Goal: Find specific page/section: Find specific page/section

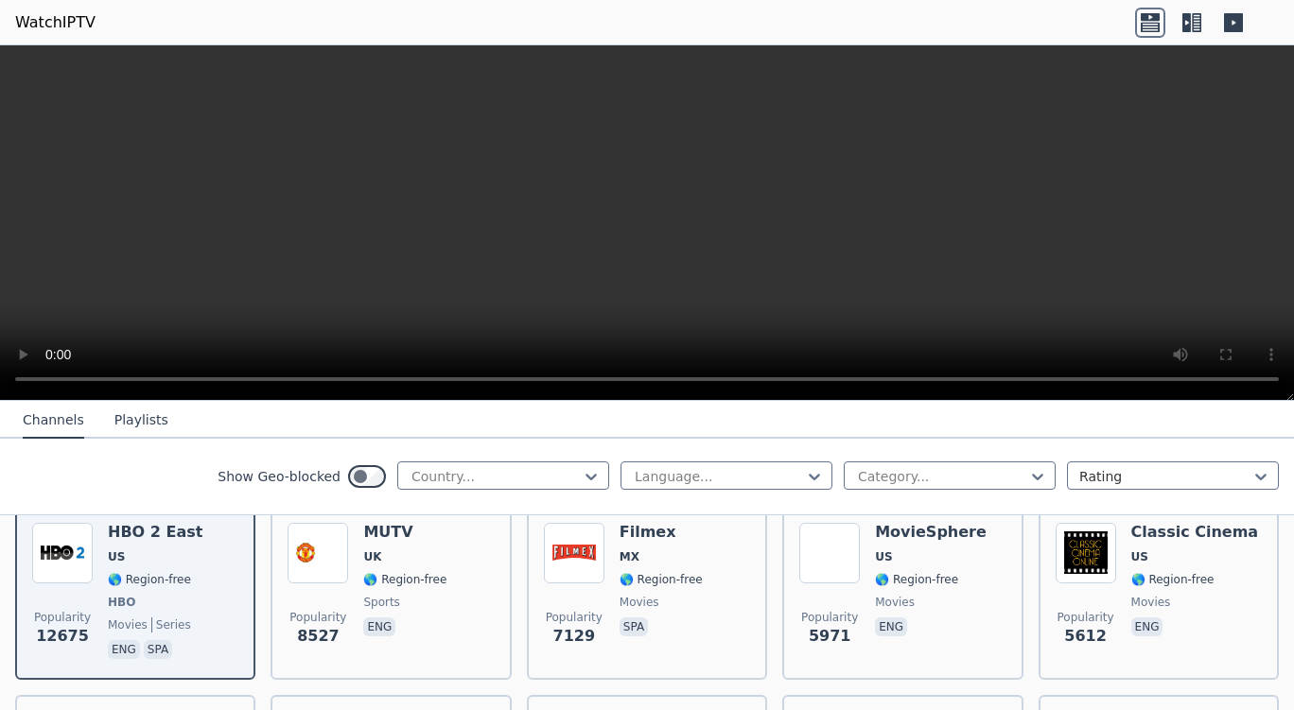
scroll to position [235, 0]
click at [501, 477] on div at bounding box center [496, 476] width 172 height 19
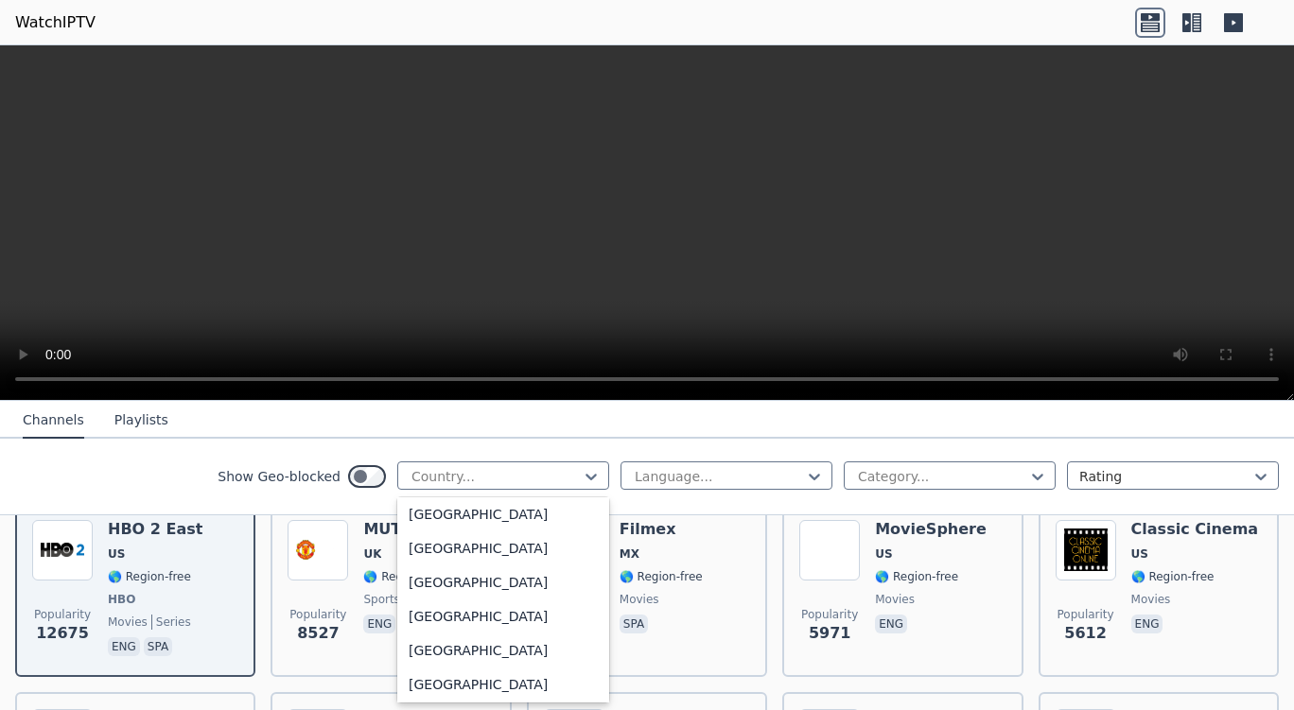
scroll to position [1018, 0]
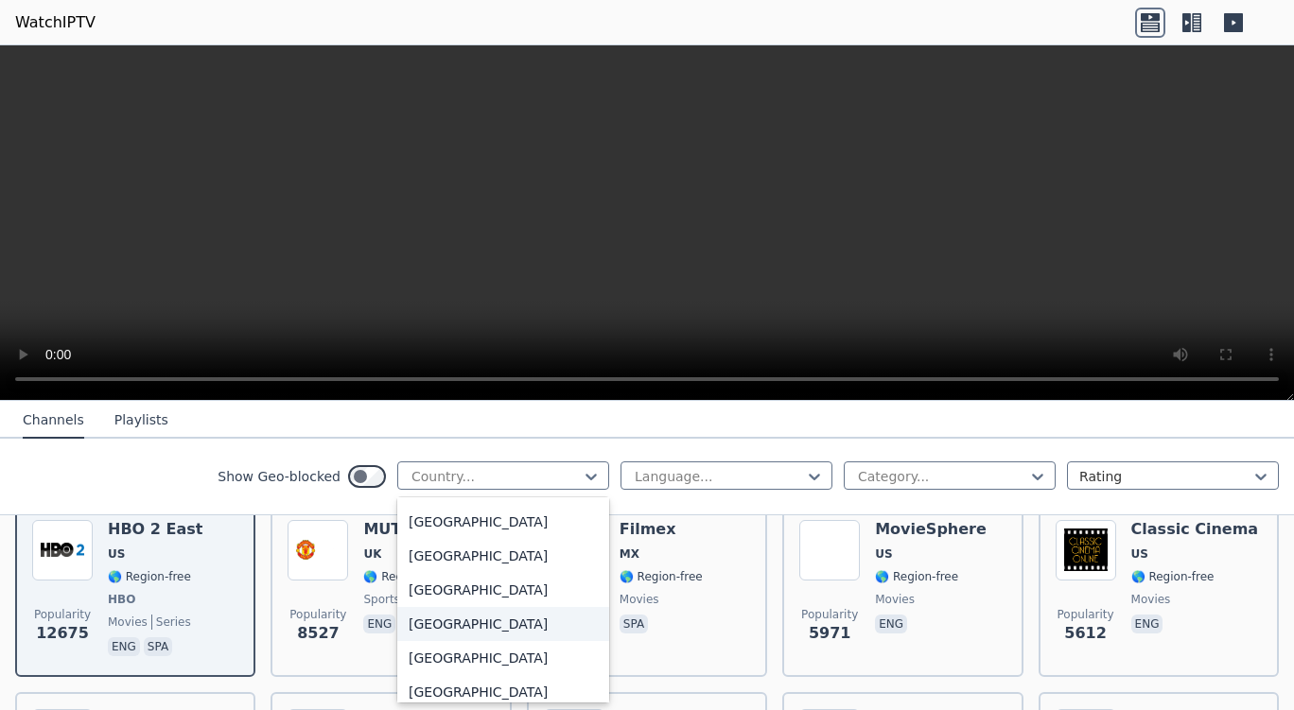
click at [405, 627] on div "[GEOGRAPHIC_DATA]" at bounding box center [503, 624] width 212 height 34
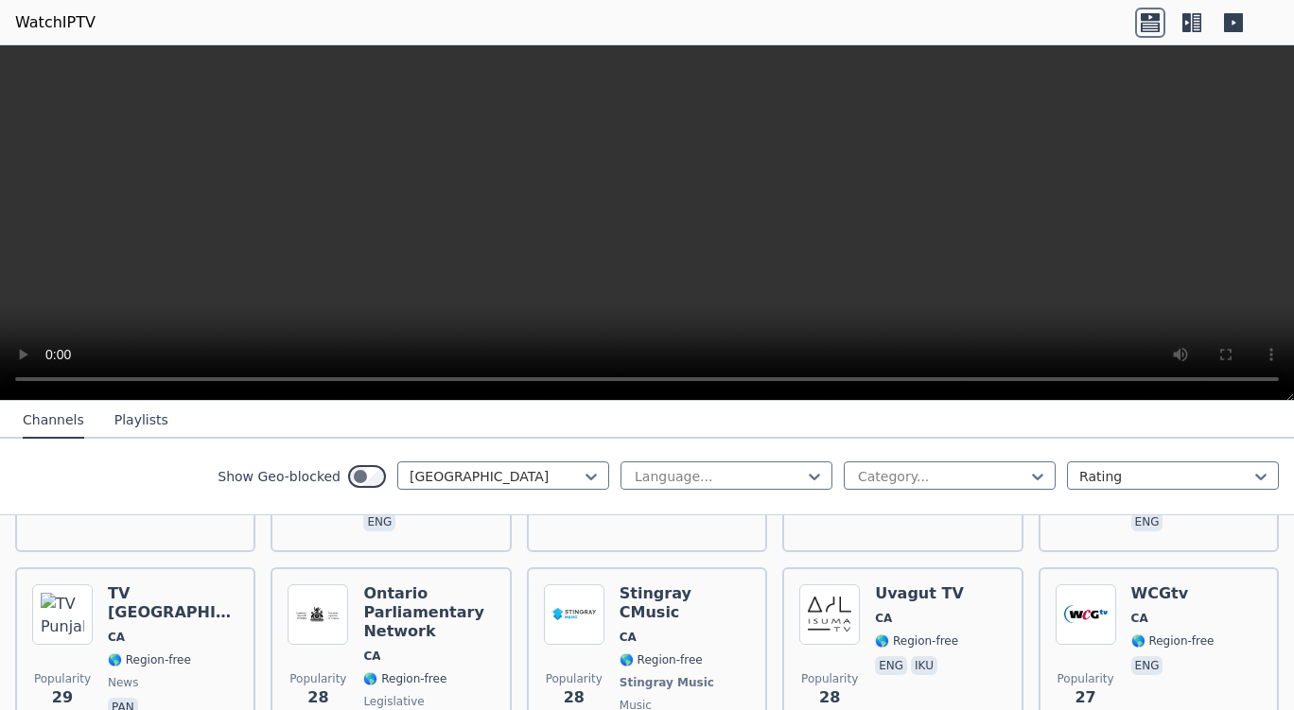
scroll to position [3960, 0]
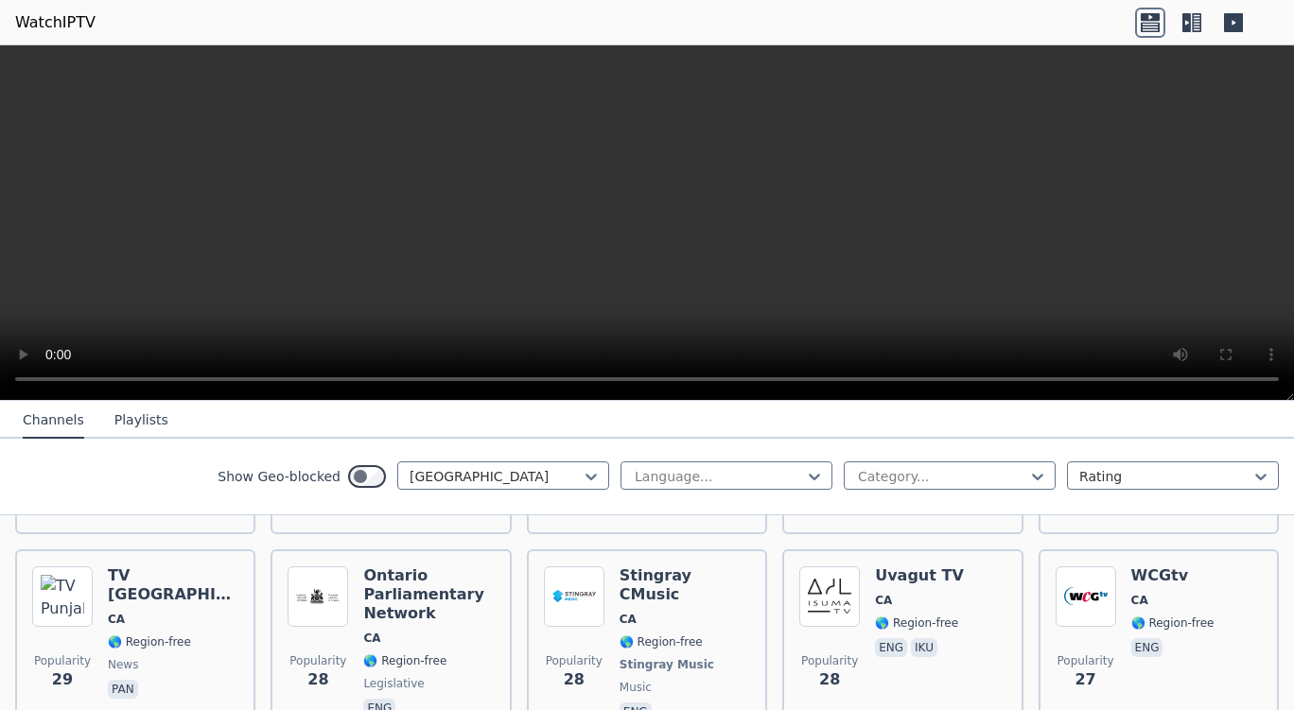
click at [915, 493] on div "Show Geo-blocked Canada Language... Category... Rating" at bounding box center [647, 477] width 1294 height 77
click at [895, 475] on div at bounding box center [942, 476] width 172 height 19
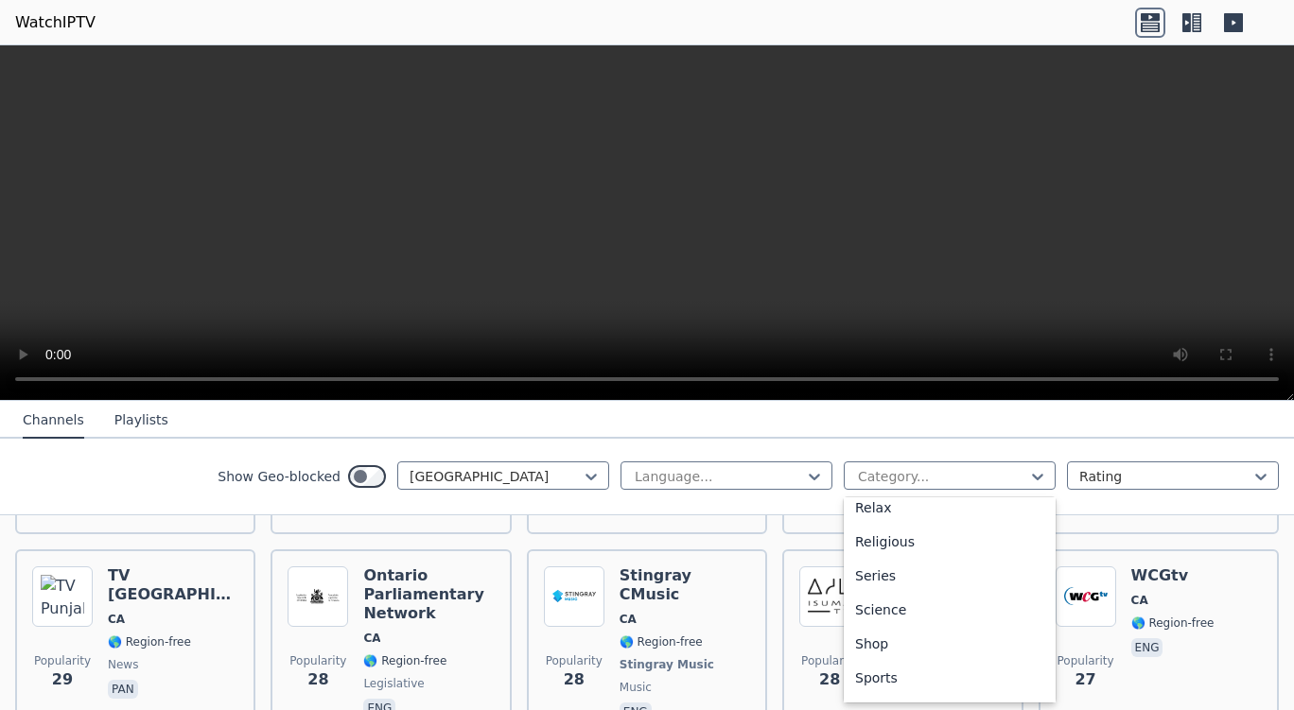
scroll to position [665, 0]
click at [864, 669] on div "Sports" at bounding box center [950, 671] width 212 height 34
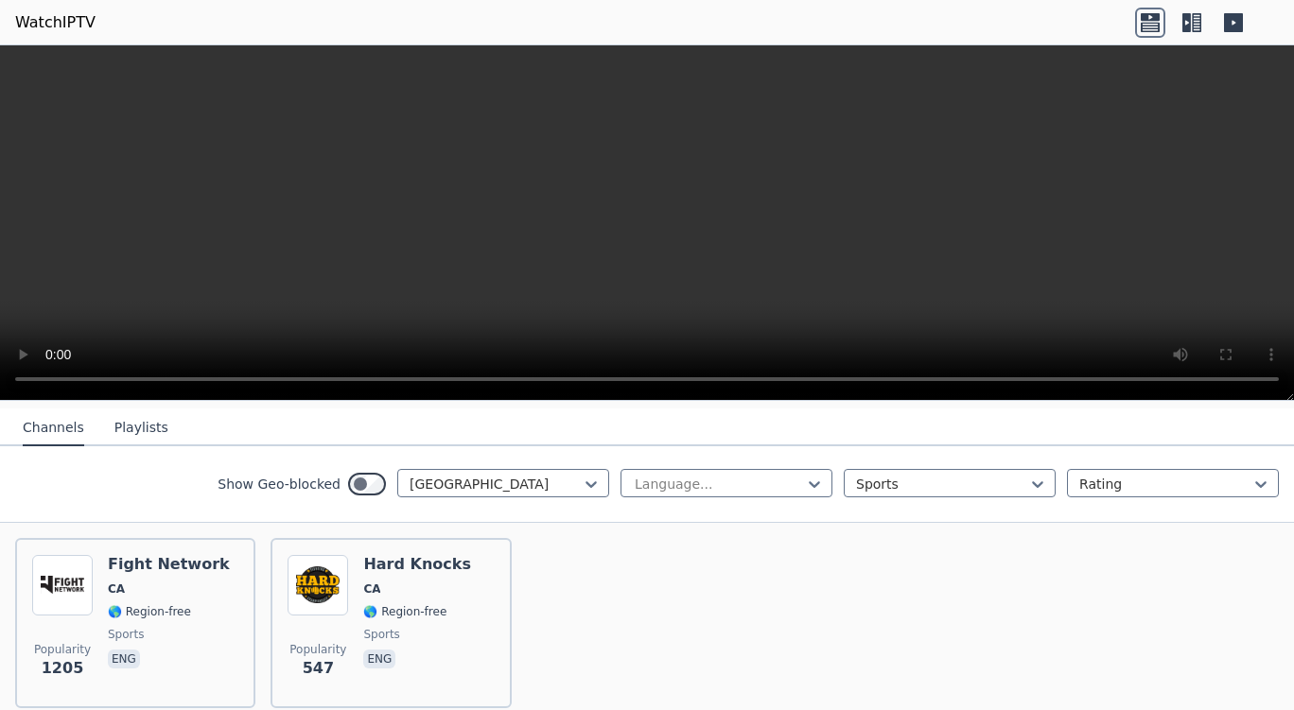
scroll to position [198, 0]
click at [548, 477] on div at bounding box center [496, 486] width 172 height 19
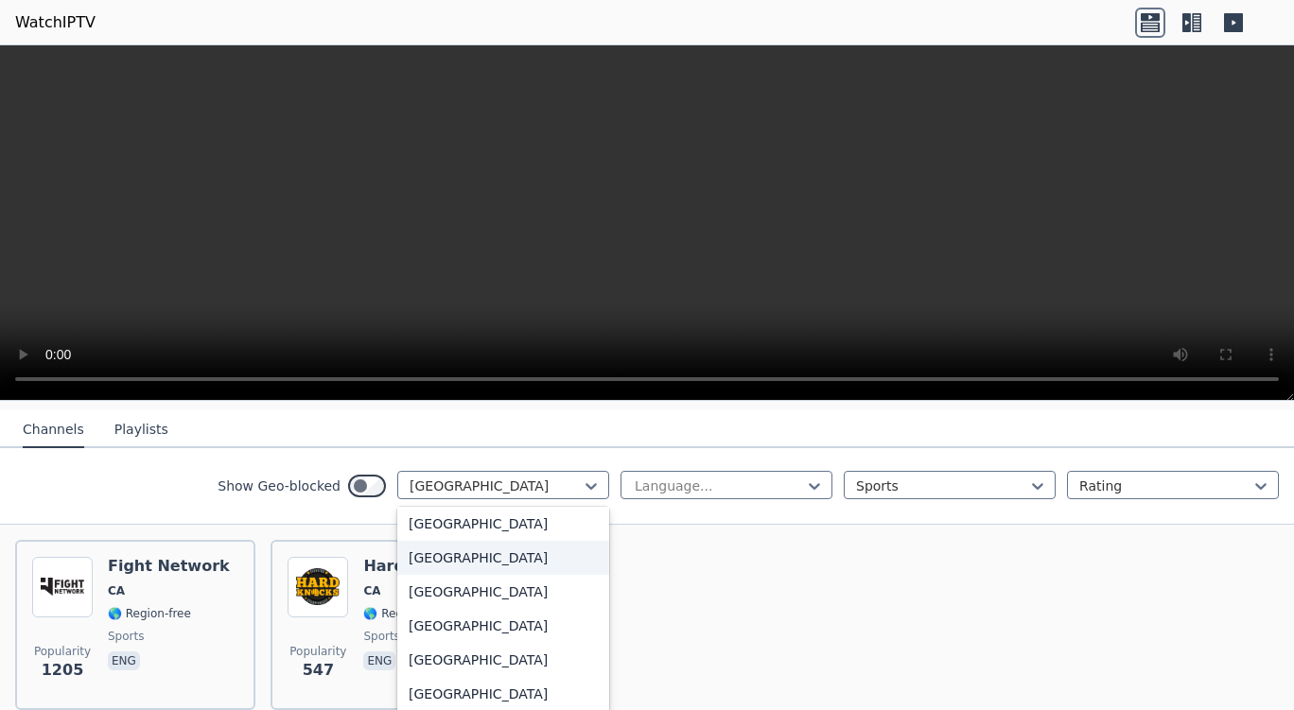
scroll to position [0, 0]
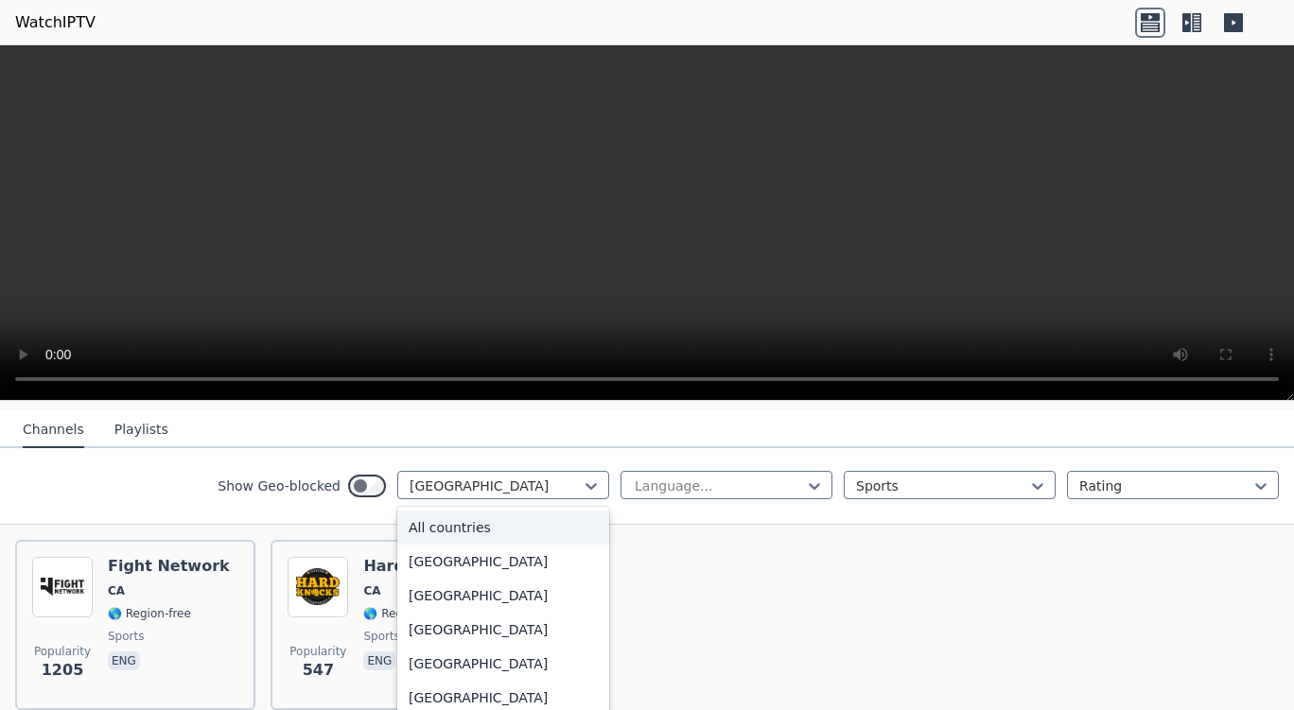
click at [447, 519] on div "All countries" at bounding box center [503, 528] width 212 height 34
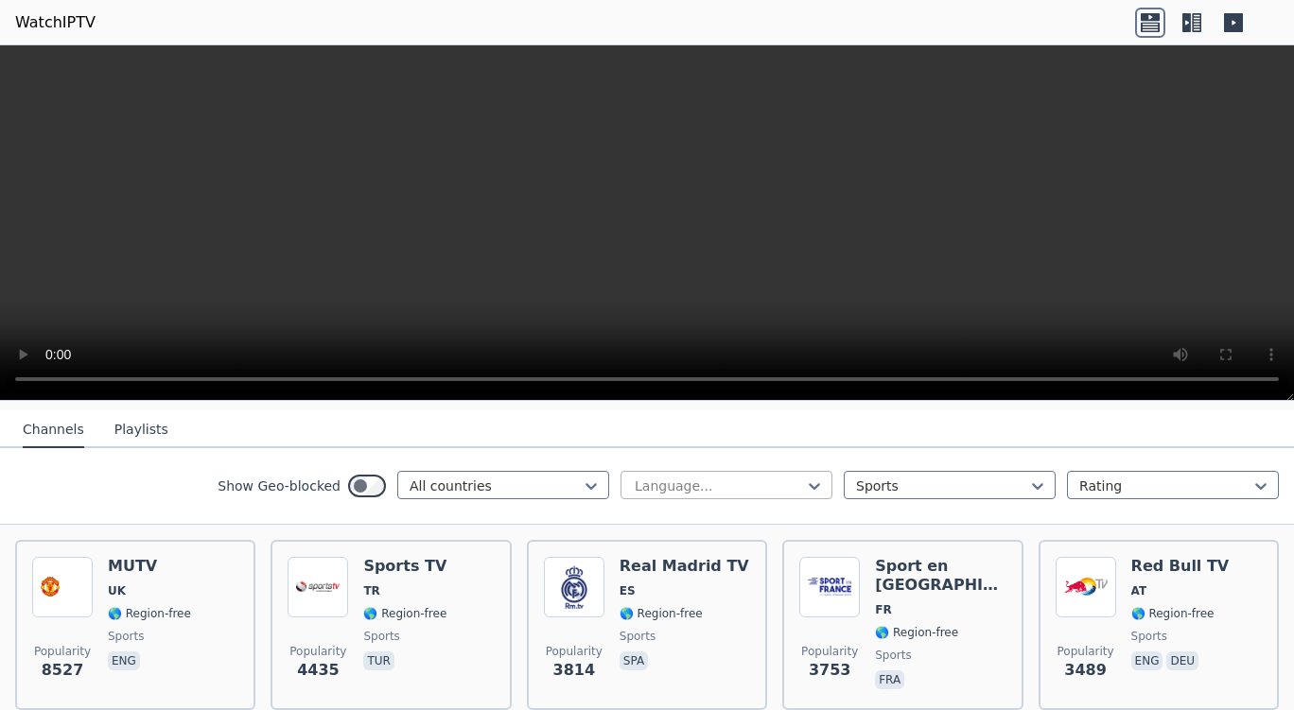
click at [739, 477] on div at bounding box center [719, 486] width 172 height 19
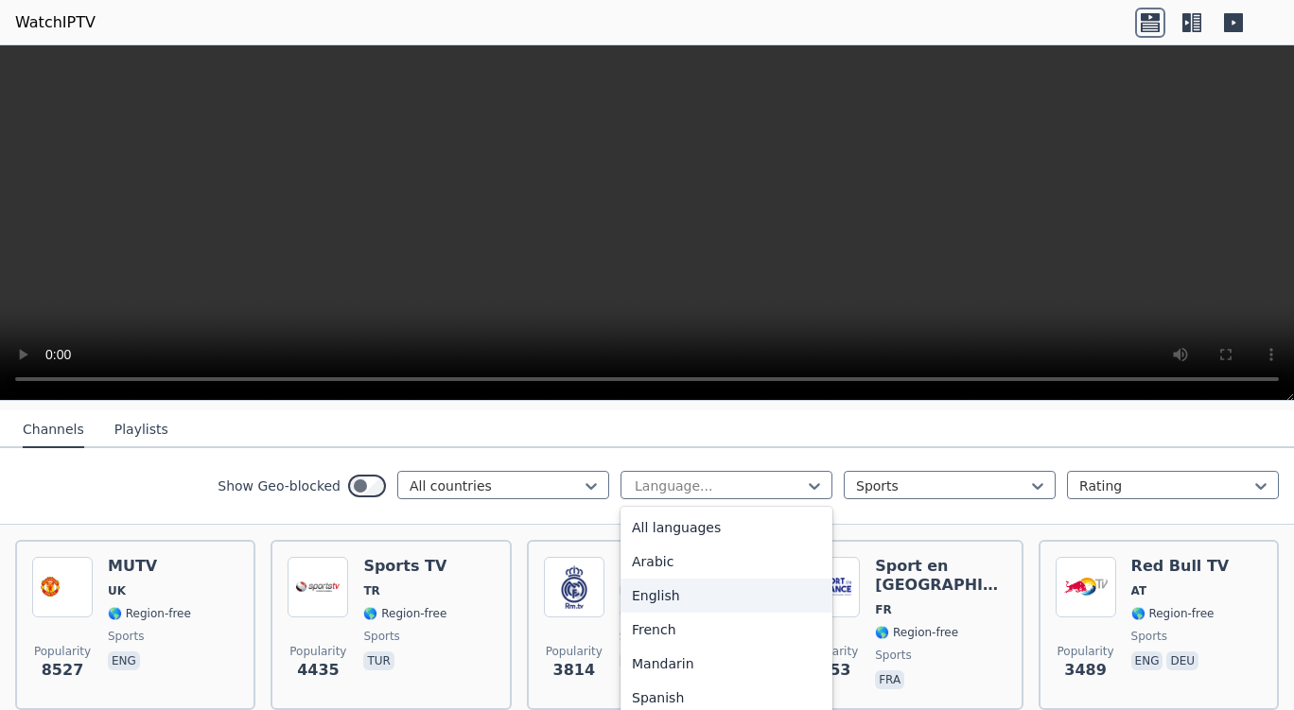
click at [654, 586] on div "English" at bounding box center [726, 596] width 212 height 34
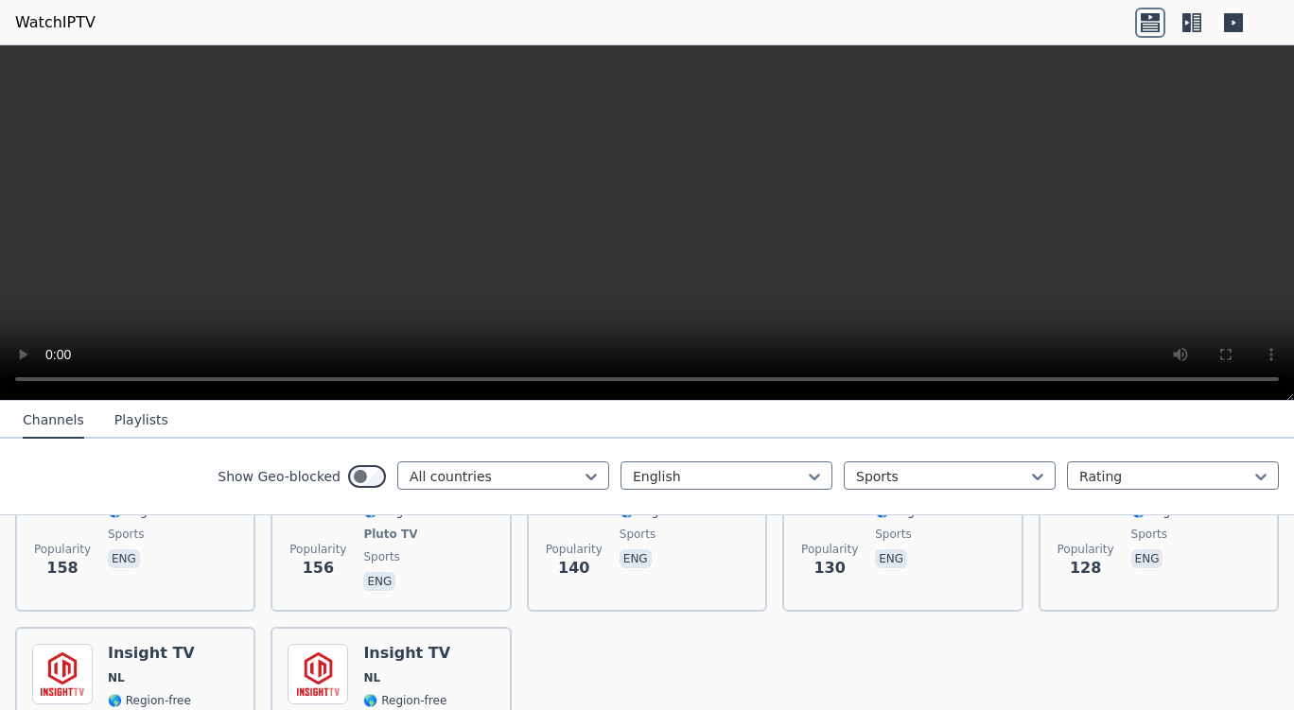
scroll to position [1806, 0]
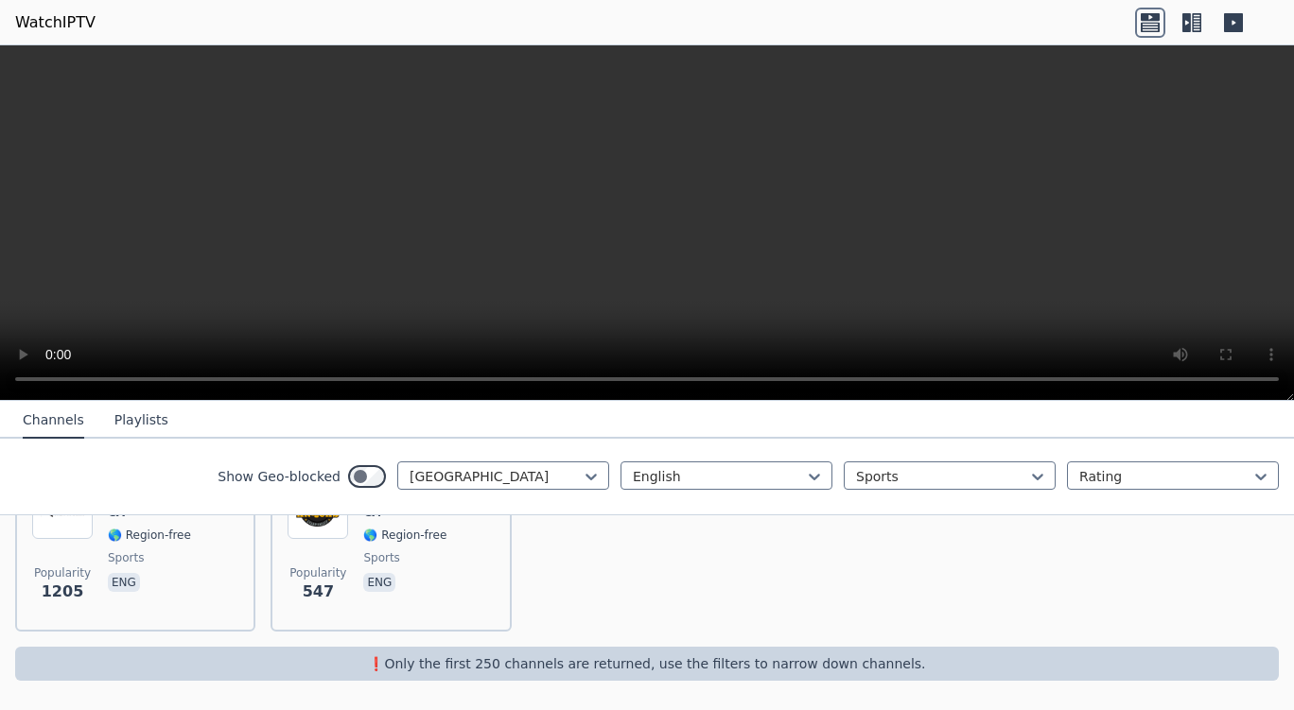
scroll to position [261, 0]
